Goal: Book appointment/travel/reservation

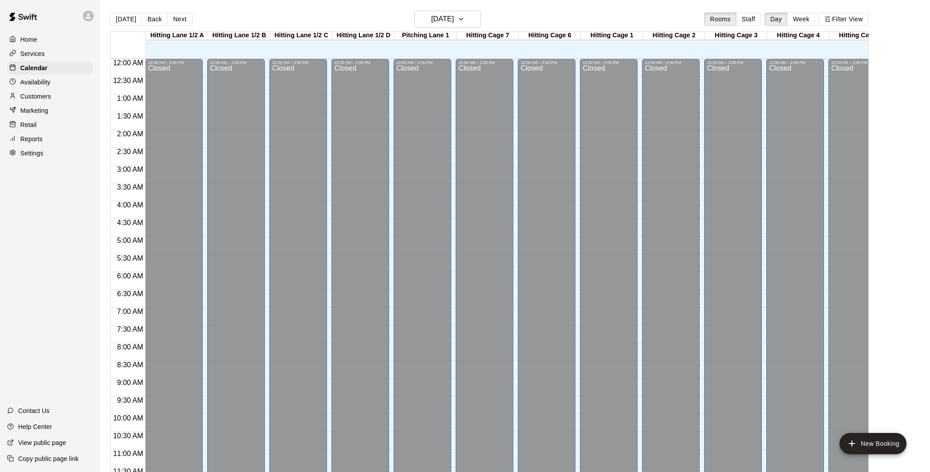
scroll to position [403, 0]
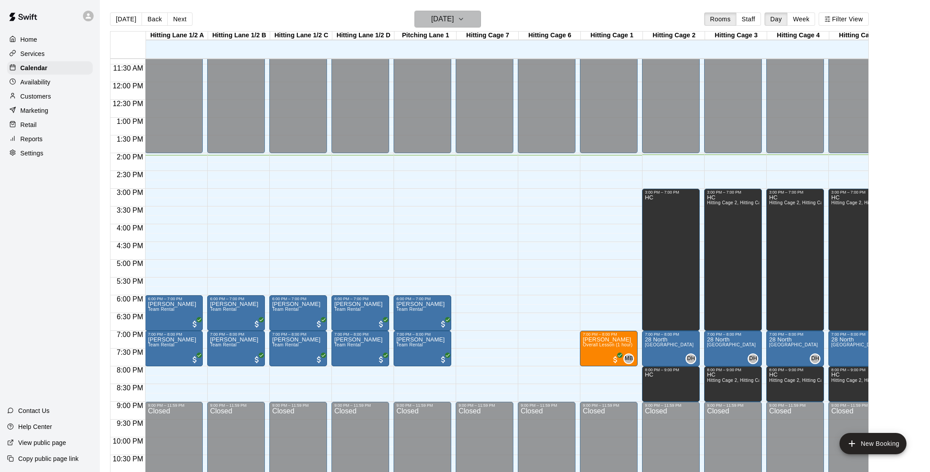
click at [452, 20] on h6 "[DATE]" at bounding box center [442, 19] width 23 height 12
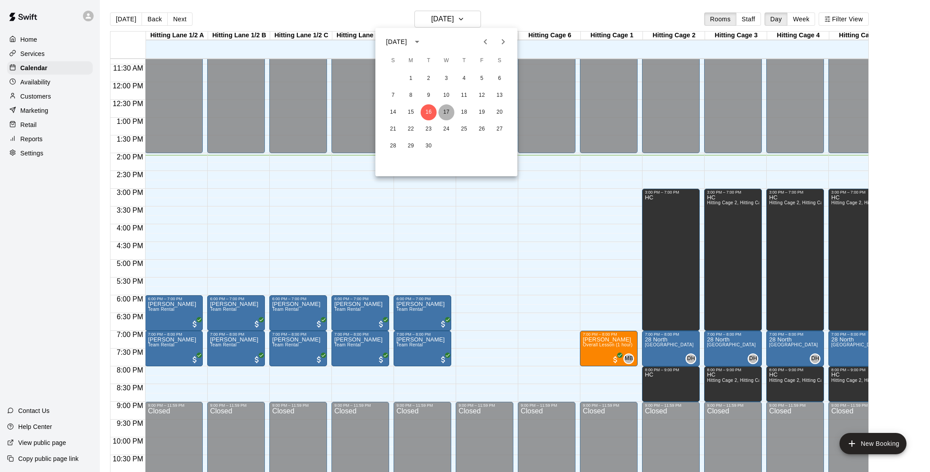
click at [444, 111] on button "17" at bounding box center [446, 112] width 16 height 16
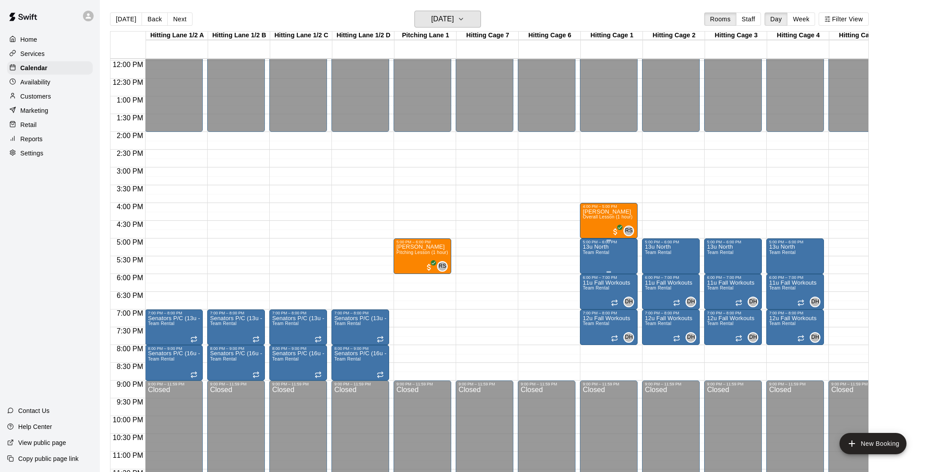
scroll to position [425, 0]
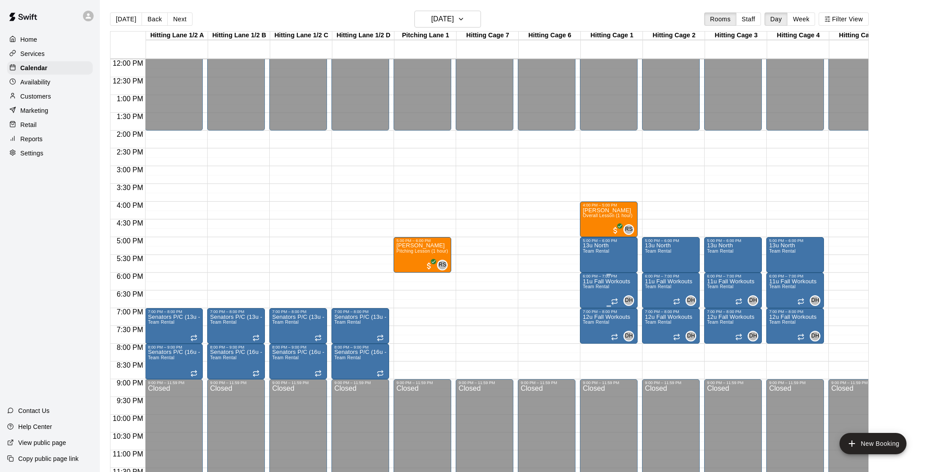
click at [614, 289] on div at bounding box center [465, 236] width 930 height 472
click at [609, 289] on span "Team Rental" at bounding box center [596, 286] width 27 height 5
click at [626, 295] on div at bounding box center [465, 236] width 930 height 472
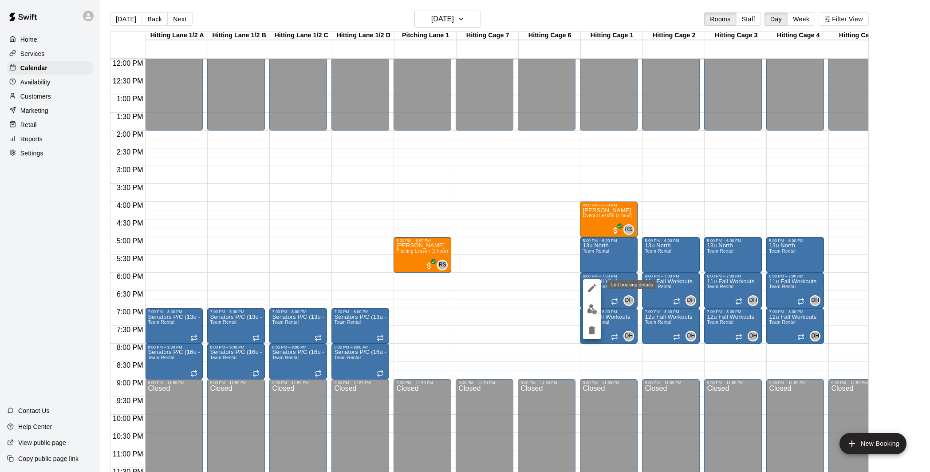
click at [594, 287] on icon "edit" at bounding box center [592, 288] width 8 height 8
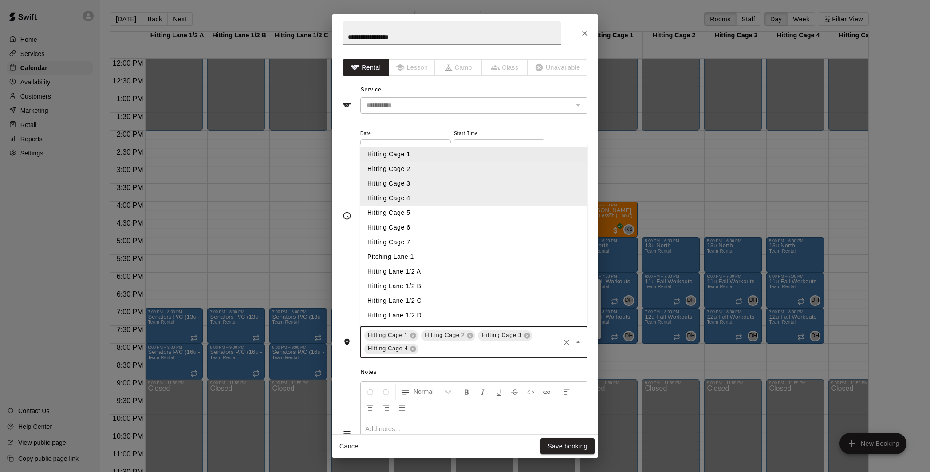
click at [501, 348] on input "text" at bounding box center [489, 348] width 139 height 11
click at [481, 274] on li "Hitting Lane 1/2 A" at bounding box center [473, 271] width 227 height 15
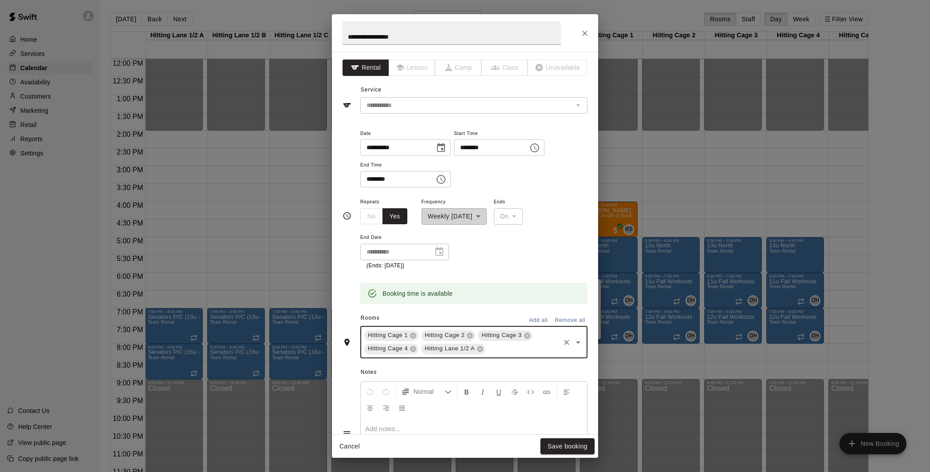
click at [509, 344] on input "text" at bounding box center [523, 348] width 72 height 11
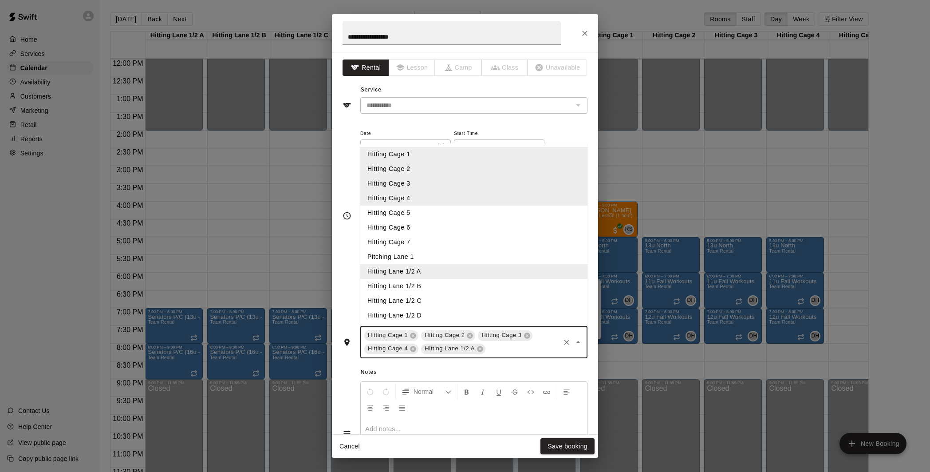
click at [474, 280] on li "Hitting Lane 1/2 B" at bounding box center [473, 286] width 227 height 15
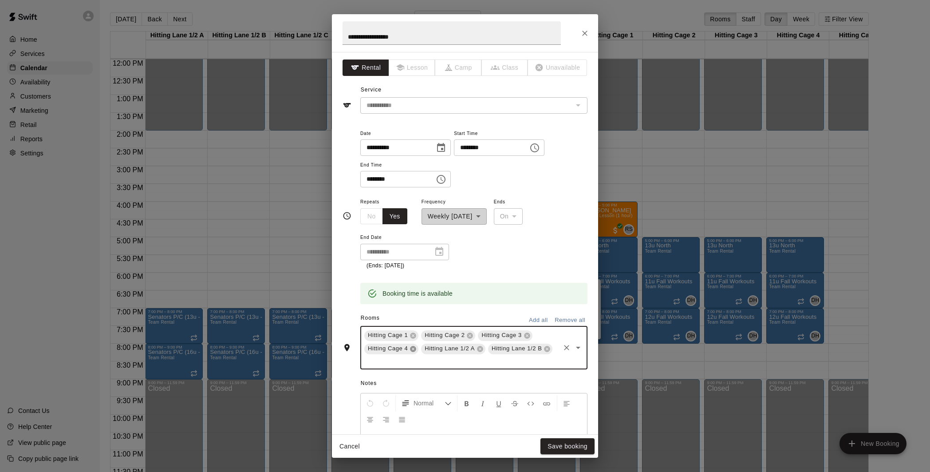
click at [414, 349] on icon at bounding box center [413, 348] width 7 height 7
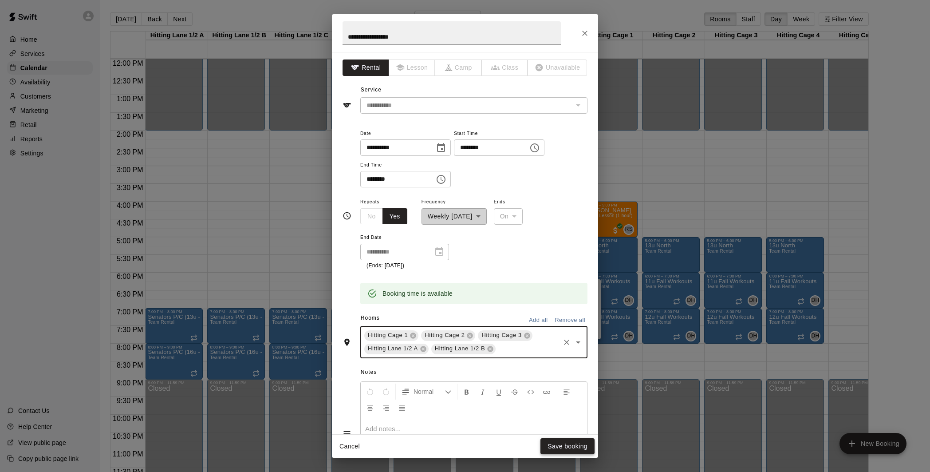
click at [573, 448] on button "Save booking" at bounding box center [567, 446] width 54 height 16
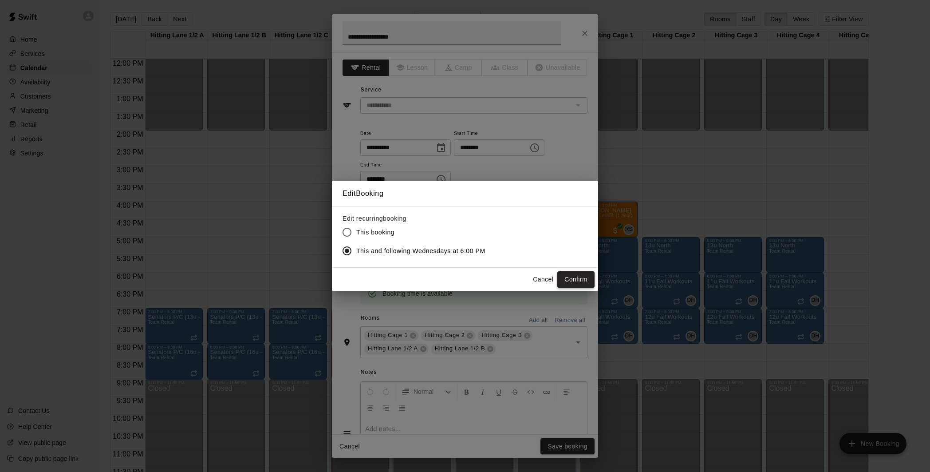
click at [578, 278] on button "Confirm" at bounding box center [575, 279] width 37 height 16
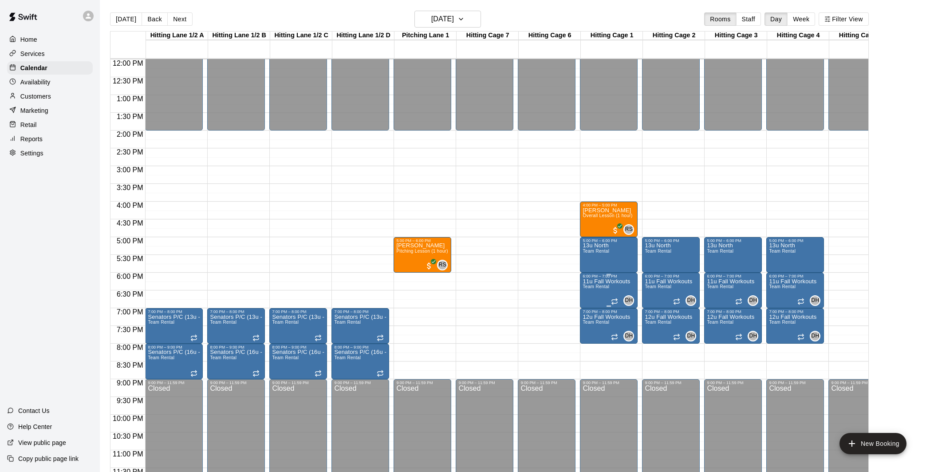
click at [618, 281] on p "11u Fall Workouts" at bounding box center [606, 281] width 47 height 0
click at [593, 288] on icon "edit" at bounding box center [592, 291] width 8 height 8
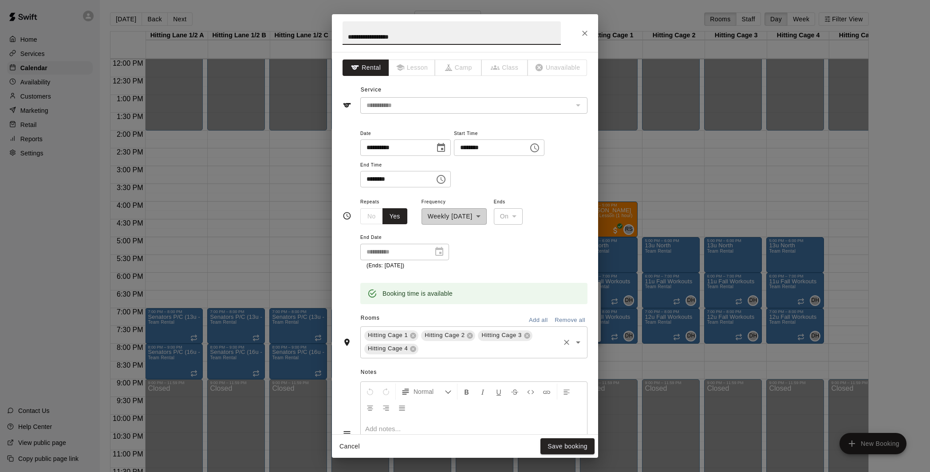
click at [510, 351] on input "text" at bounding box center [489, 348] width 139 height 11
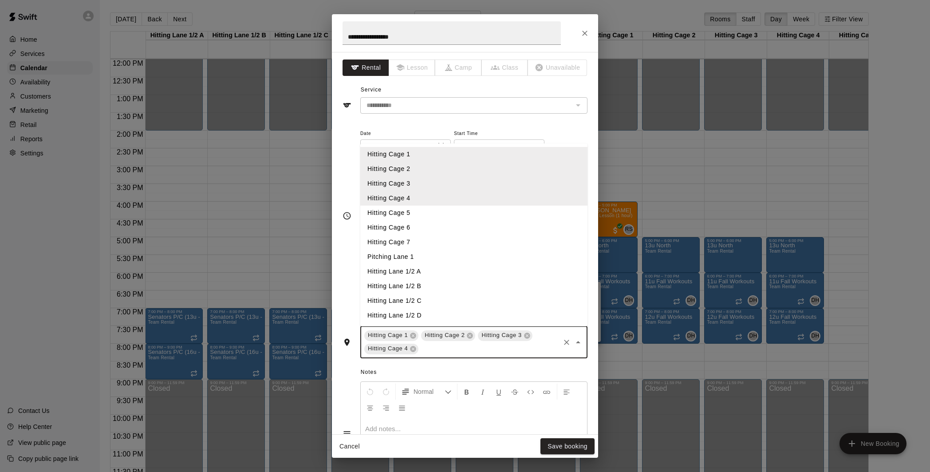
click at [483, 274] on li "Hitting Lane 1/2 A" at bounding box center [473, 271] width 227 height 15
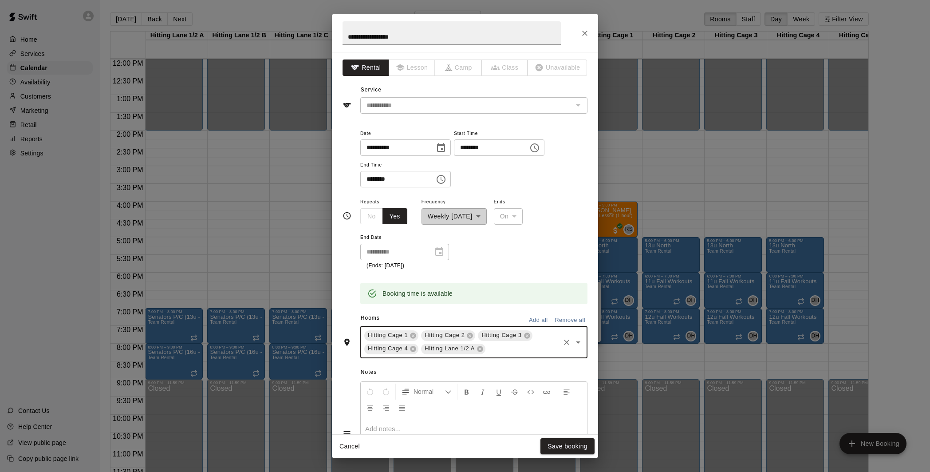
click at [503, 347] on input "text" at bounding box center [523, 348] width 72 height 11
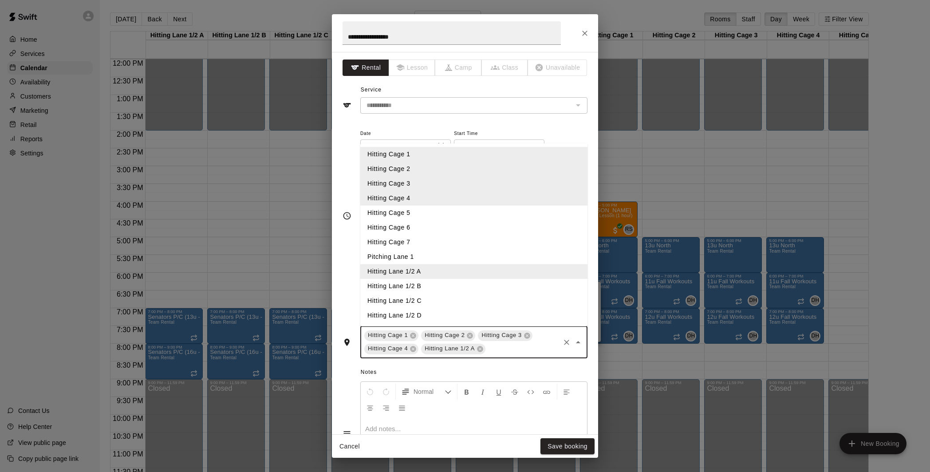
click at [465, 281] on li "Hitting Lane 1/2 B" at bounding box center [473, 286] width 227 height 15
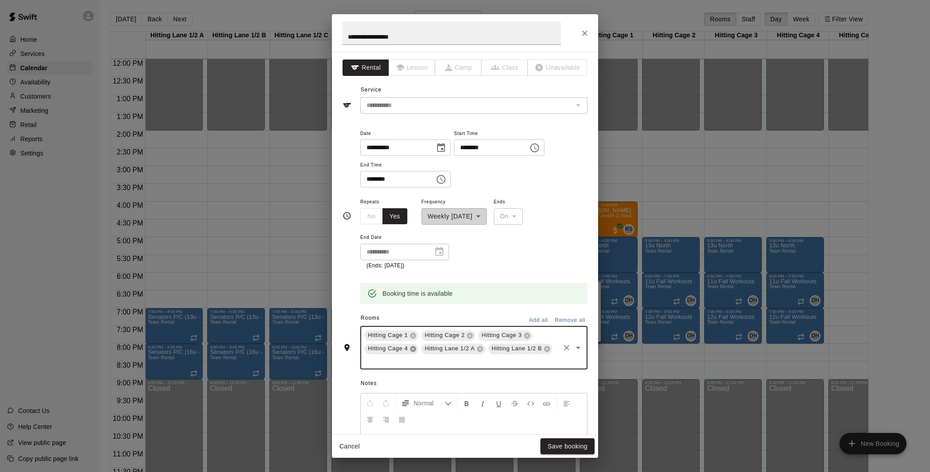
click at [413, 350] on icon at bounding box center [413, 349] width 6 height 6
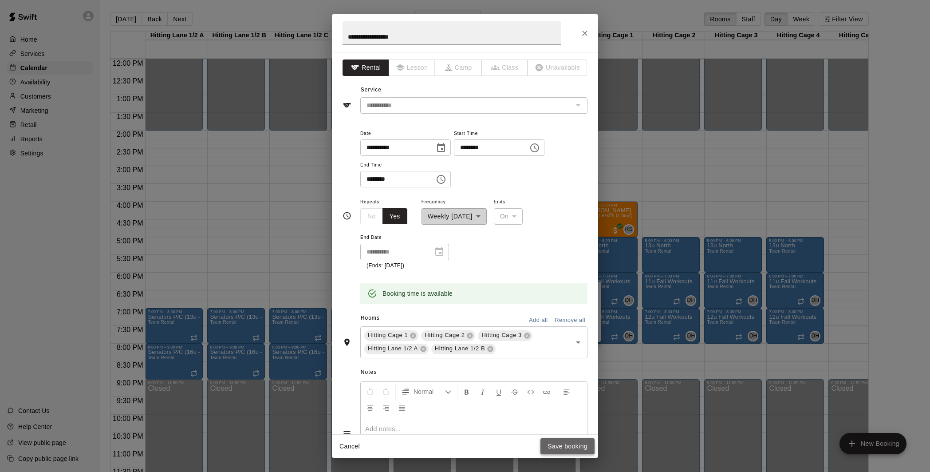
click at [555, 442] on button "Save booking" at bounding box center [567, 446] width 54 height 16
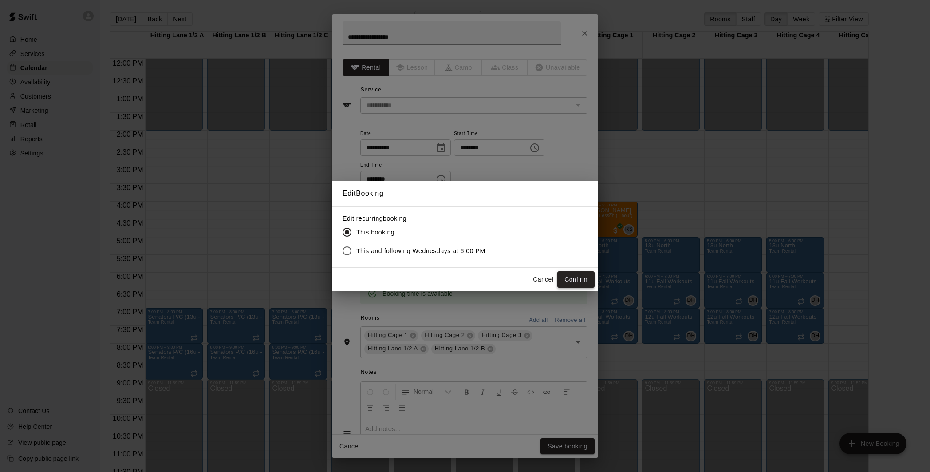
click at [567, 276] on button "Confirm" at bounding box center [575, 279] width 37 height 16
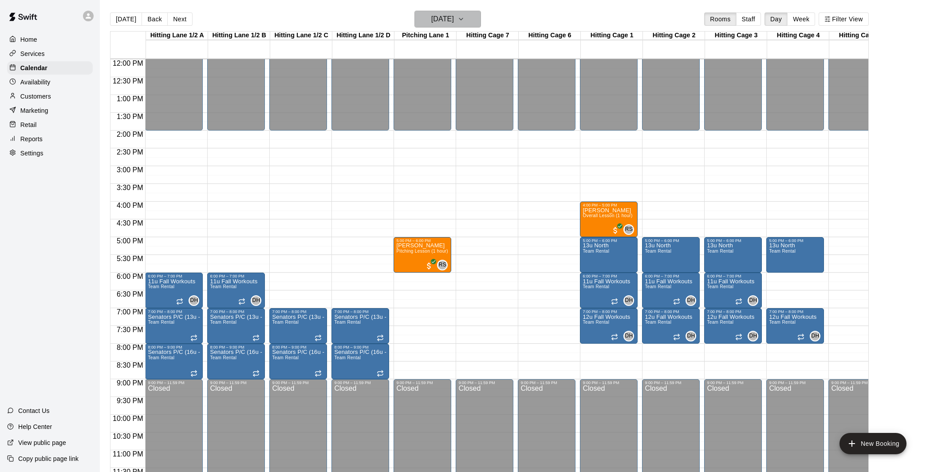
click at [434, 18] on h6 "[DATE]" at bounding box center [442, 19] width 23 height 12
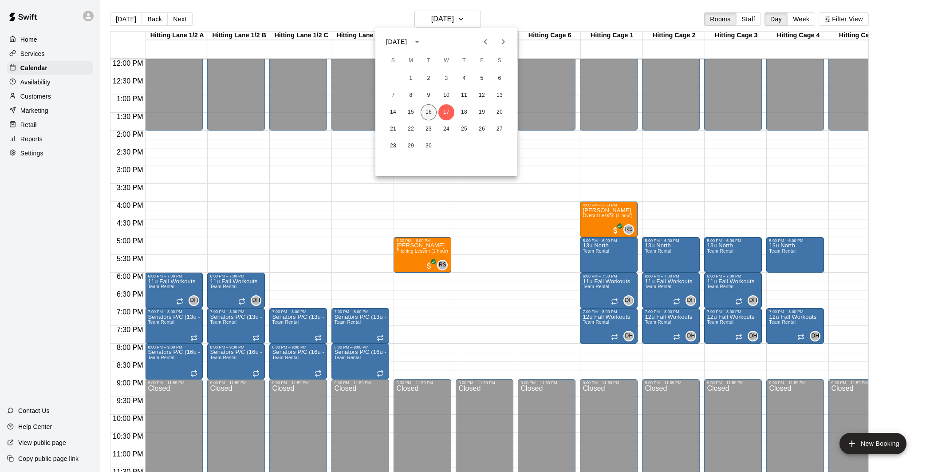
click at [427, 113] on button "16" at bounding box center [429, 112] width 16 height 16
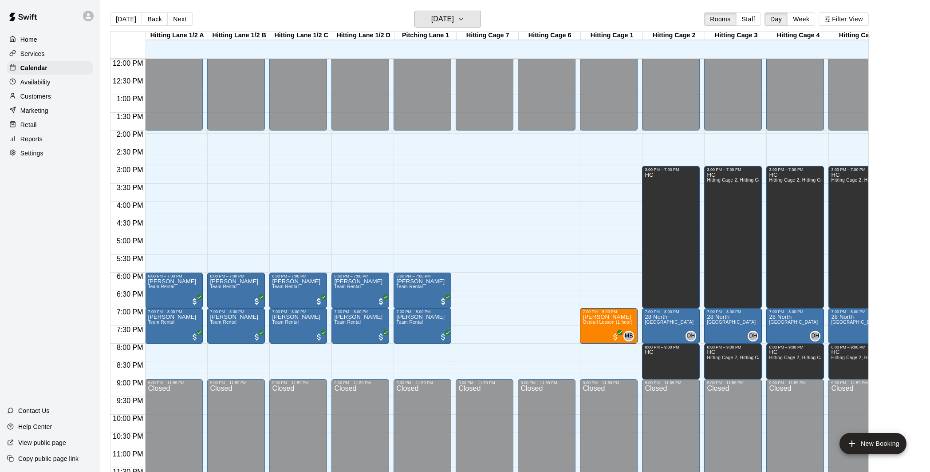
scroll to position [429, 0]
